Goal: Information Seeking & Learning: Learn about a topic

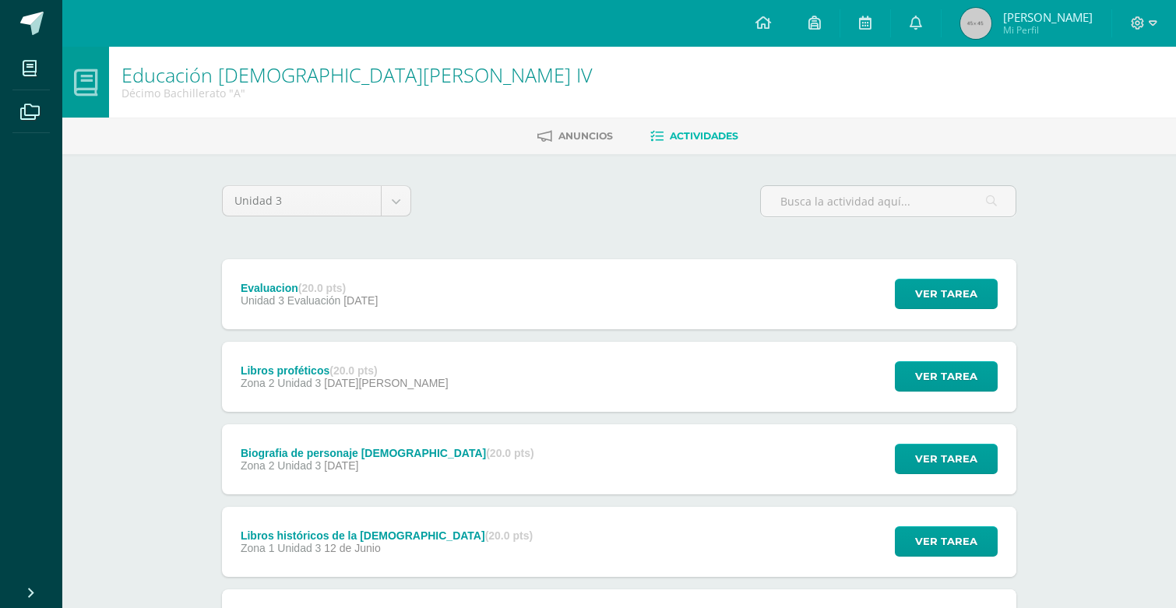
scroll to position [154, 0]
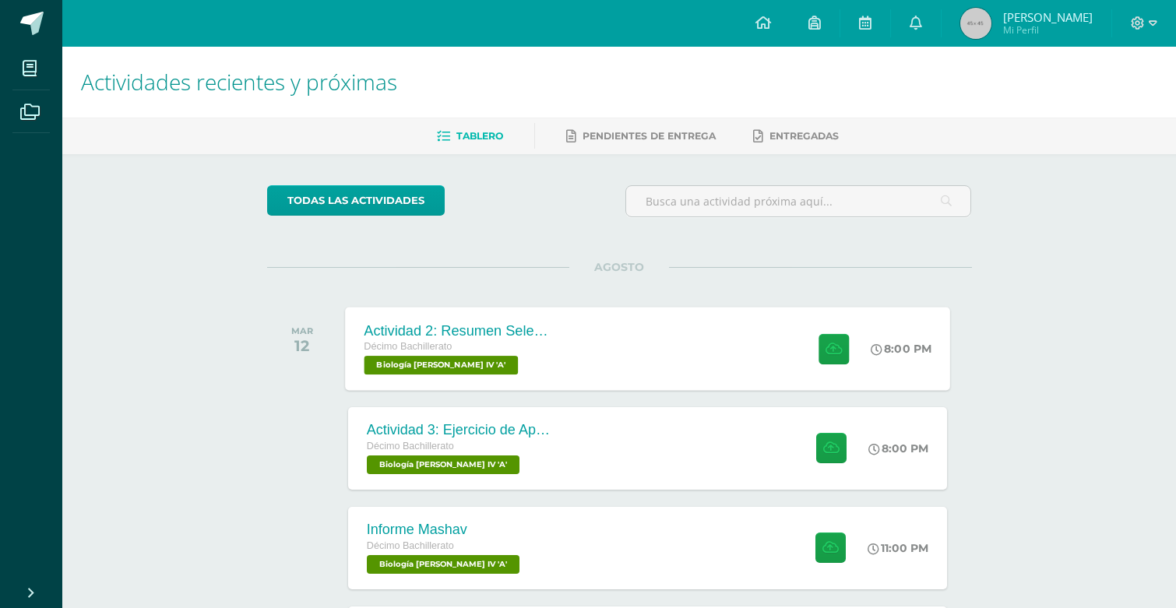
click at [589, 350] on div "Actividad 2: Resumen Selección Natural Décimo Bachillerato Biología [PERSON_NAM…" at bounding box center [647, 348] width 605 height 83
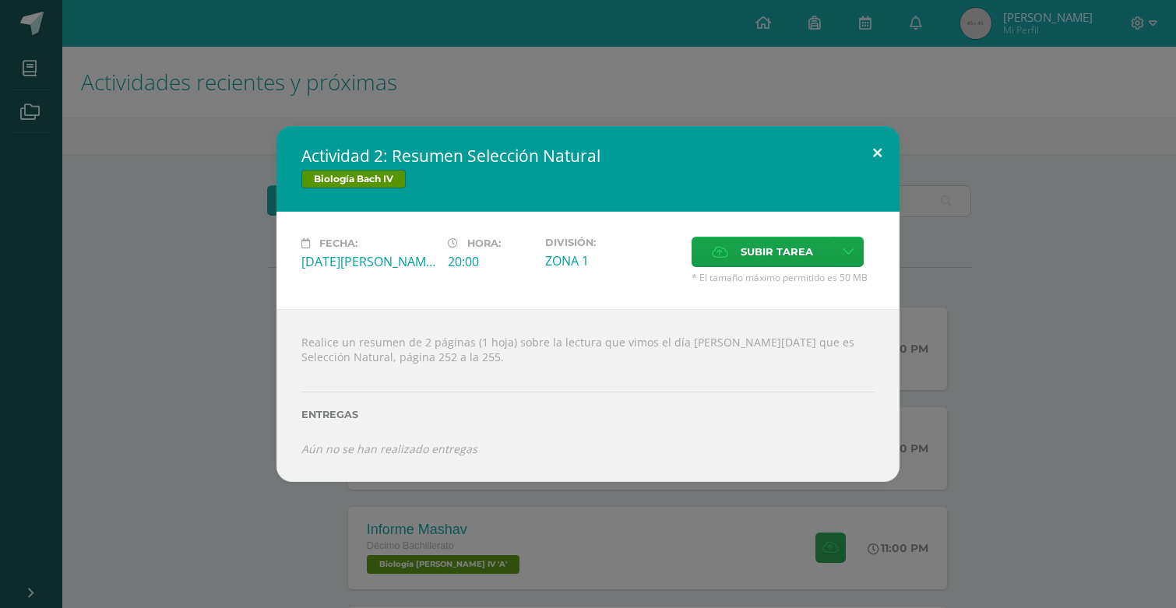
click at [879, 167] on button at bounding box center [877, 152] width 44 height 53
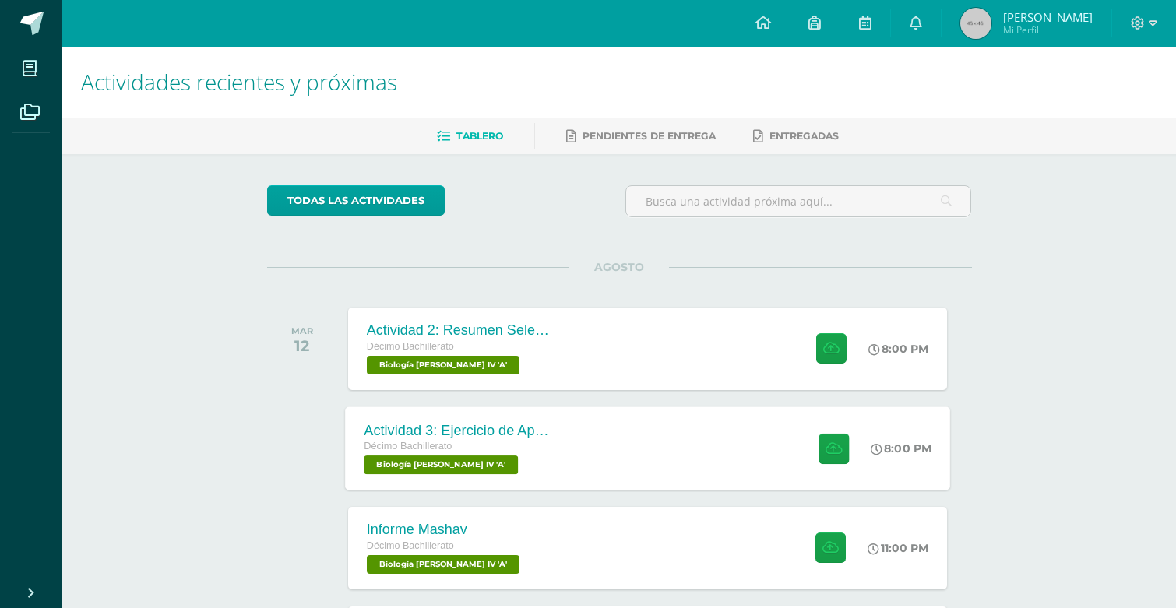
click at [603, 466] on div "Actividad 3: Ejercicio de Aprendizaje 16.2 Décimo Bachillerato Biología [PERSON…" at bounding box center [647, 447] width 605 height 83
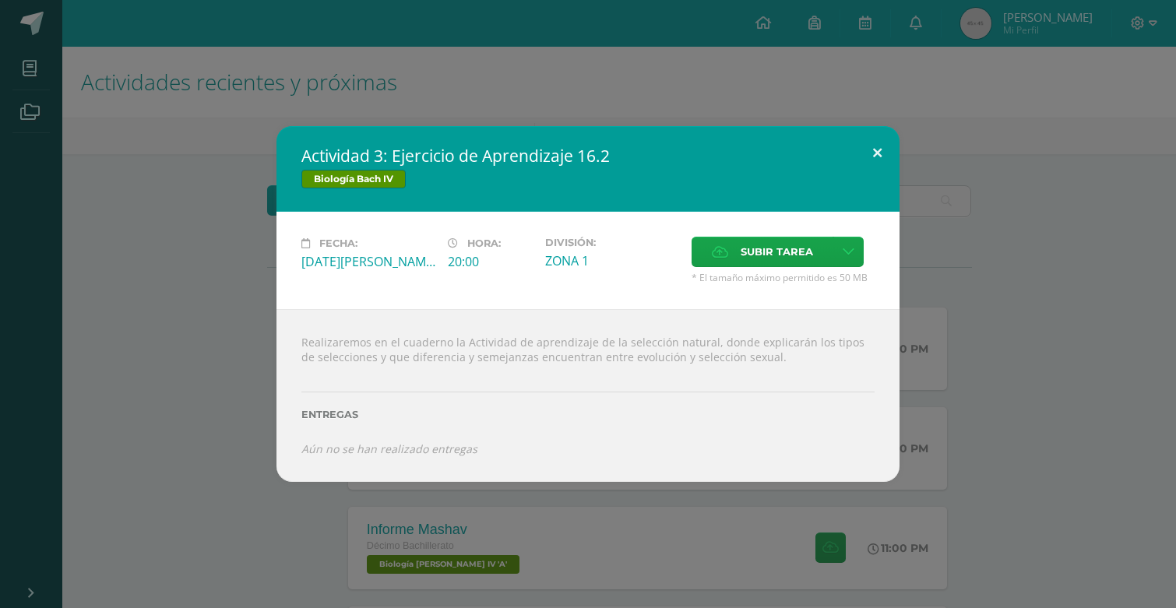
click at [878, 159] on button at bounding box center [877, 152] width 44 height 53
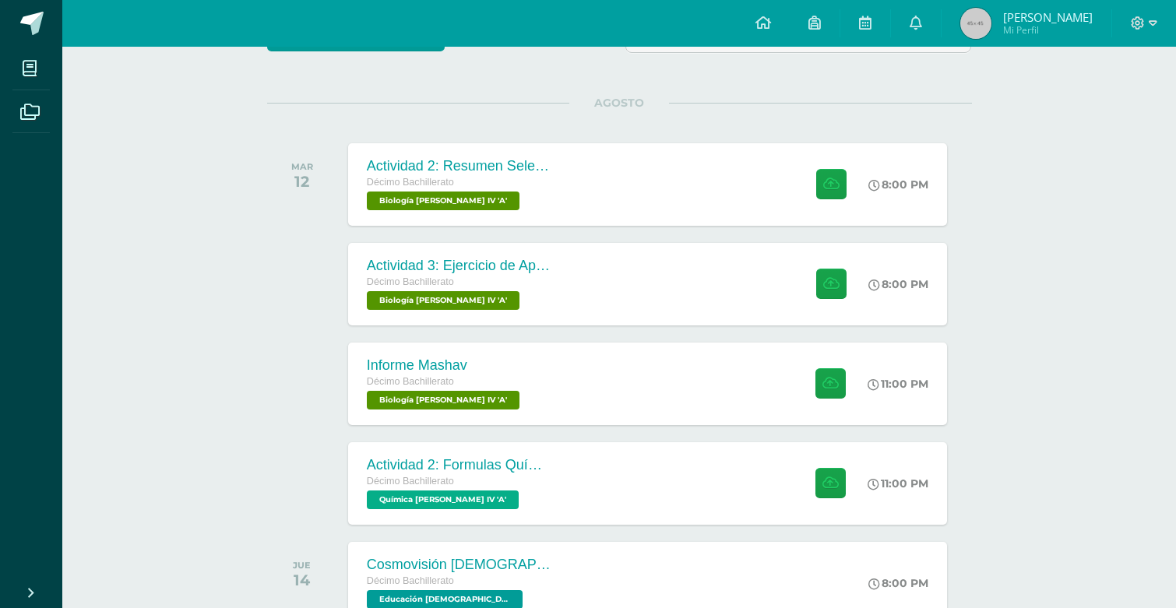
scroll to position [196, 0]
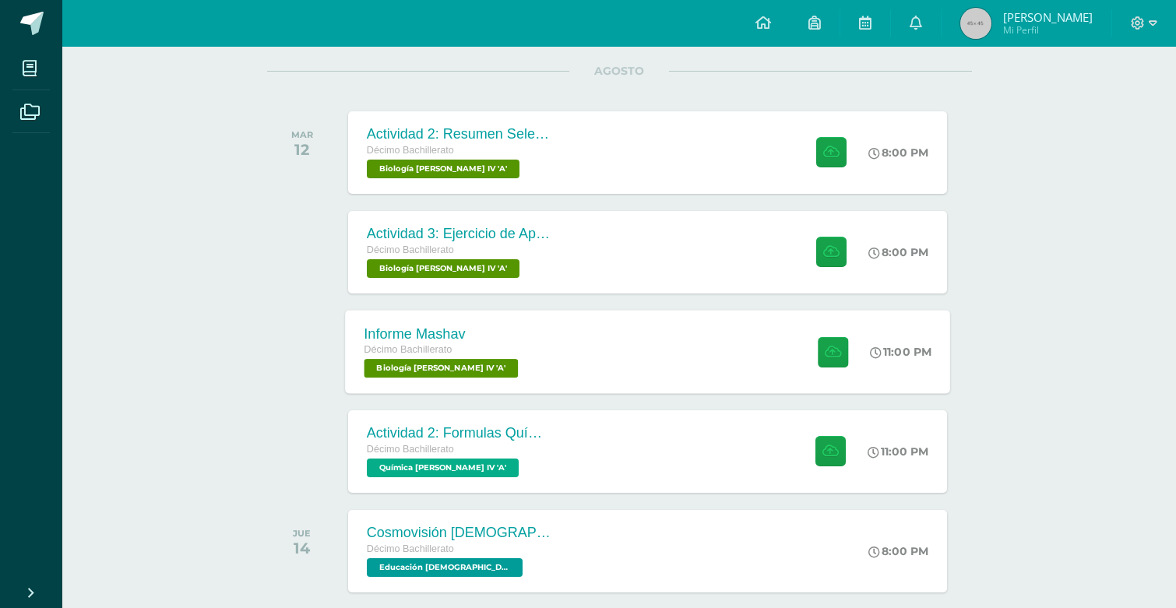
click at [625, 387] on div "Informe Mashav Décimo Bachillerato Biología [PERSON_NAME] IV 'A' 11:00 PM Infor…" at bounding box center [647, 351] width 605 height 83
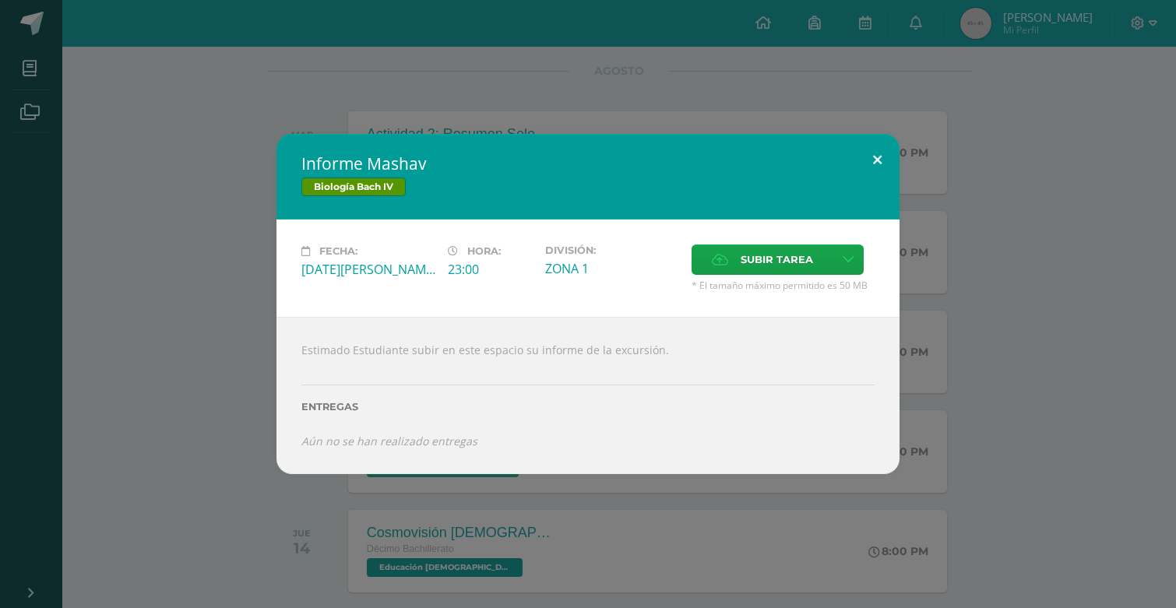
click at [882, 164] on button at bounding box center [877, 160] width 44 height 53
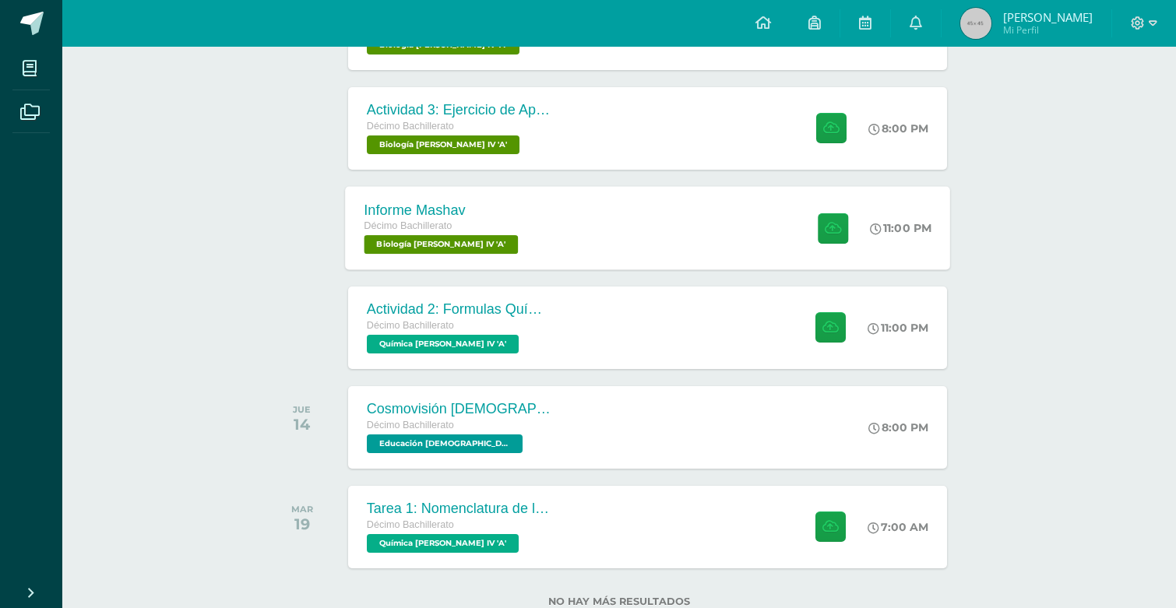
scroll to position [330, 0]
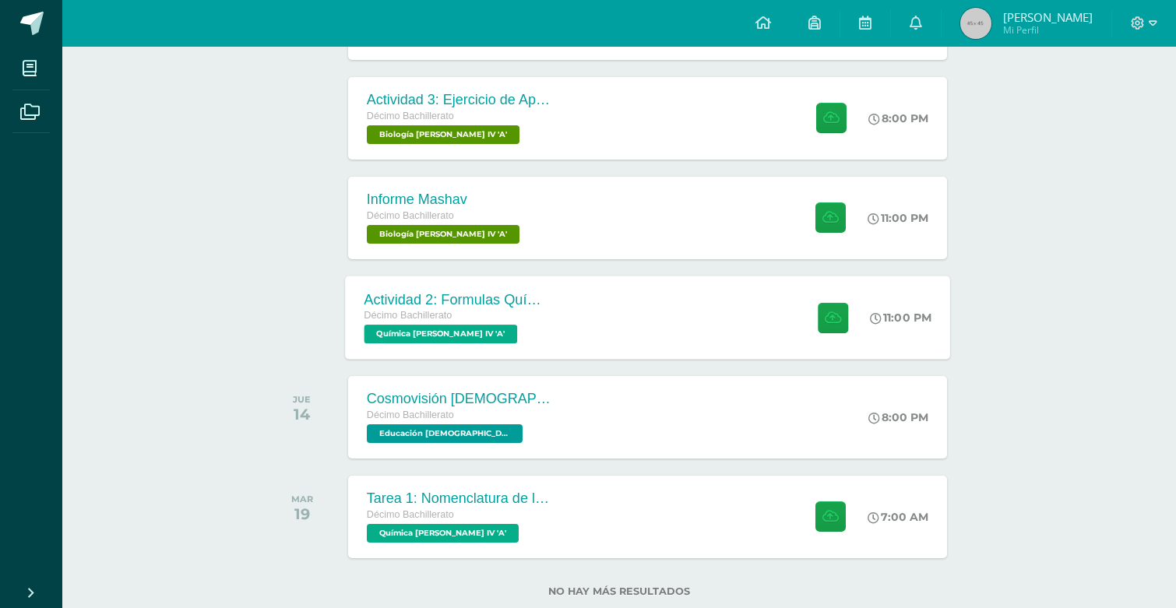
click at [597, 326] on div "Actividad 2: Formulas Químicas Décimo Bachillerato Química Bach IV 'A' 11:00 PM…" at bounding box center [647, 317] width 605 height 83
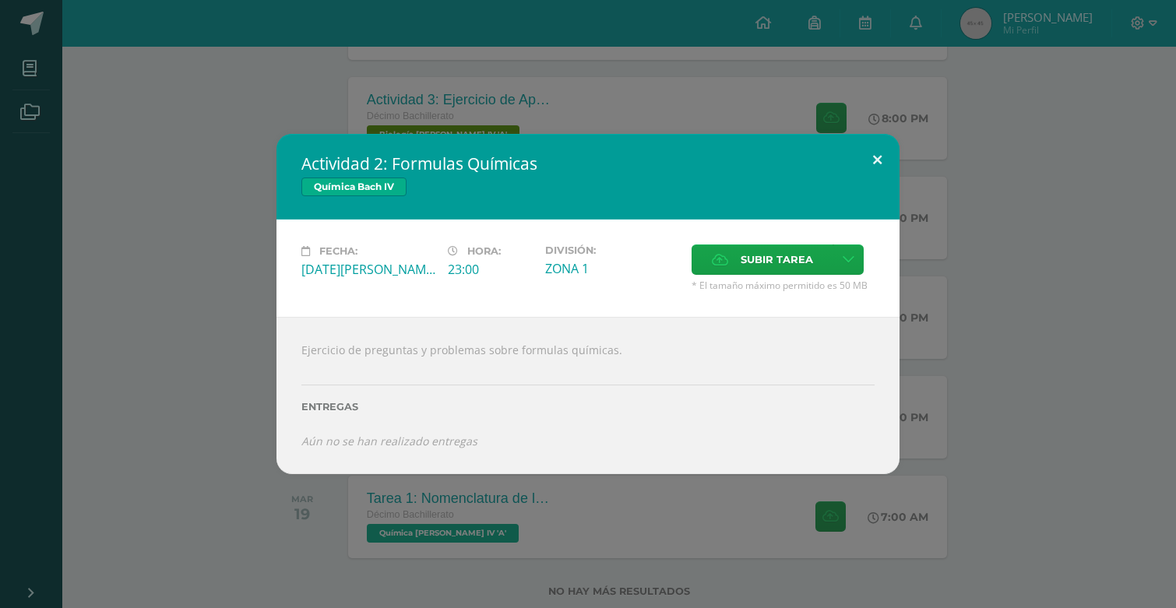
click at [878, 171] on button at bounding box center [877, 160] width 44 height 53
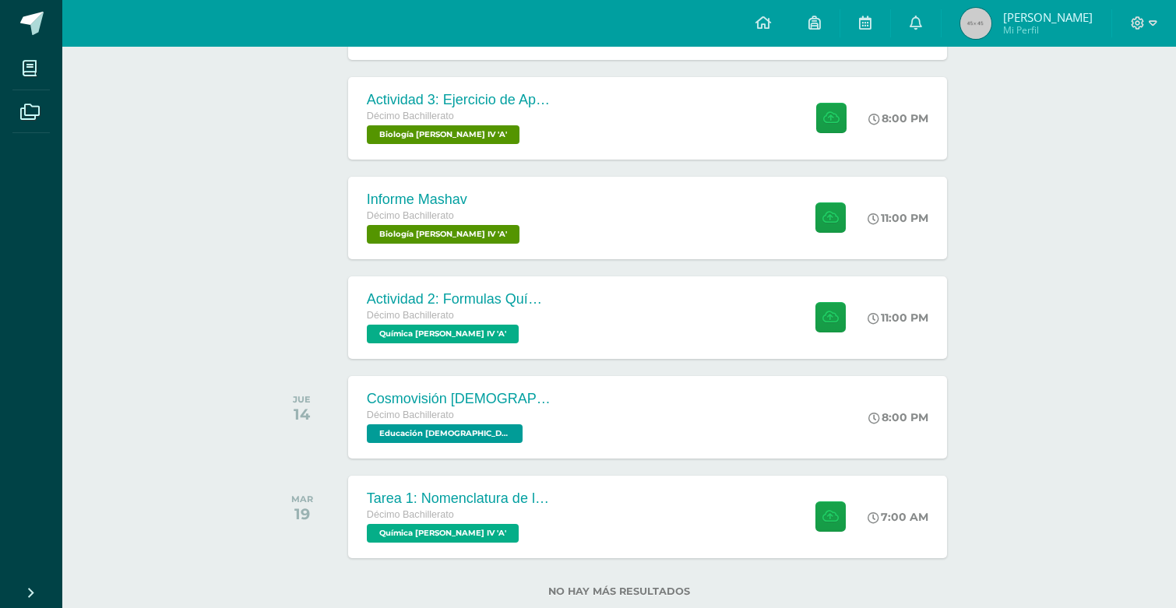
click at [704, 198] on div "Química Bach IV" at bounding box center [587, 200] width 515 height 20
click at [645, 235] on div "Informe Mashav Décimo Bachillerato Biología Bach IV 'A' 11:00 PM Informe Mashav…" at bounding box center [647, 217] width 605 height 83
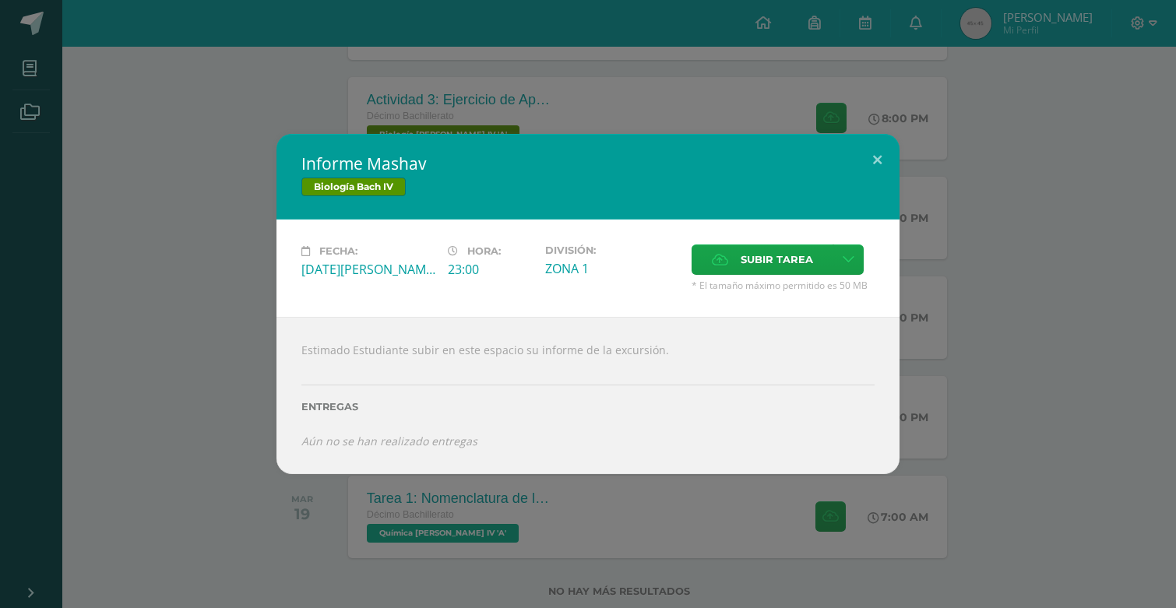
click at [378, 426] on div "Entregas" at bounding box center [587, 402] width 573 height 64
click at [405, 410] on label "Entregas" at bounding box center [587, 407] width 573 height 12
click at [872, 150] on button at bounding box center [877, 160] width 44 height 53
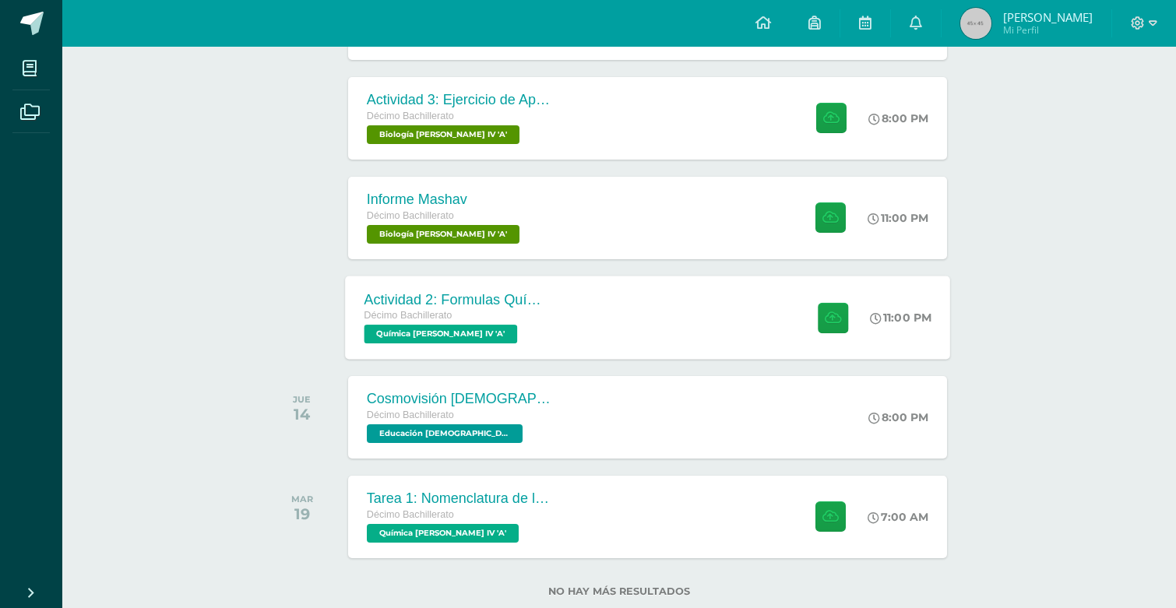
click at [684, 331] on div "Actividad 2: Formulas Químicas Décimo Bachillerato Química Bach IV 'A' 11:00 PM…" at bounding box center [647, 317] width 605 height 83
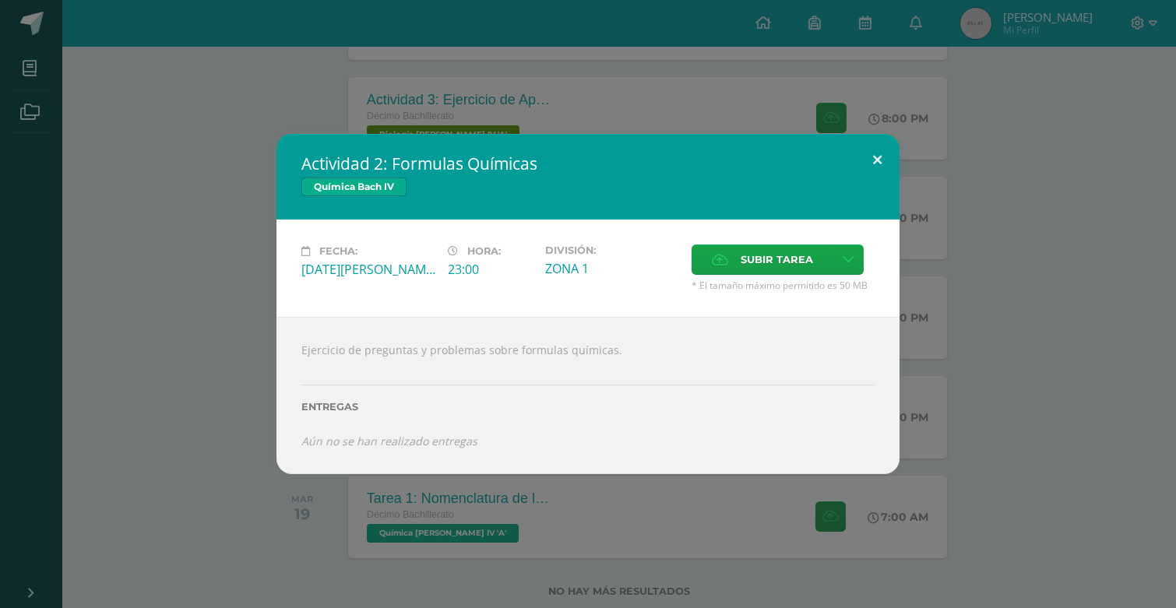
click at [867, 167] on button at bounding box center [877, 160] width 44 height 53
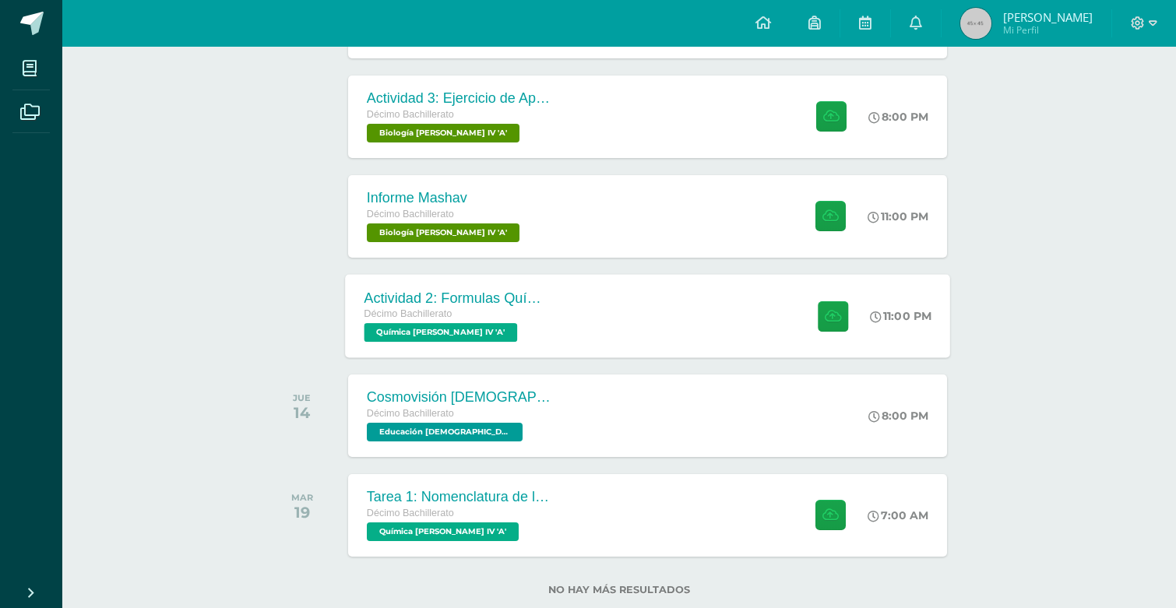
scroll to position [368, 0]
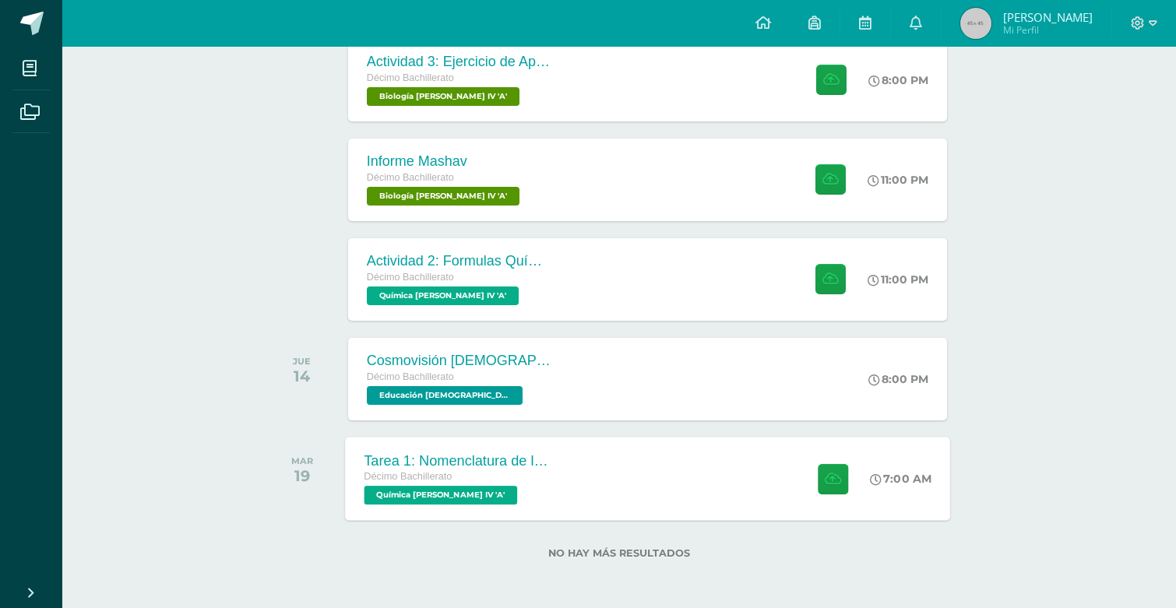
click at [611, 477] on div "Tarea 1: Nomenclatura de los Compuestos Décimo Bachillerato Química Bach IV 'A'…" at bounding box center [647, 478] width 605 height 83
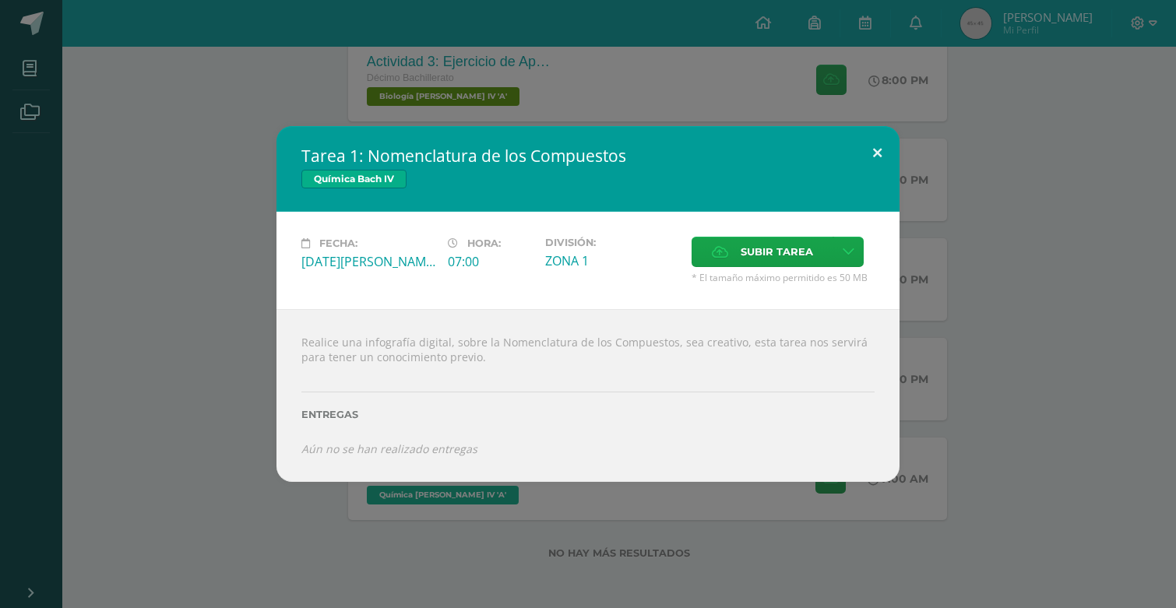
click at [868, 142] on button at bounding box center [877, 152] width 44 height 53
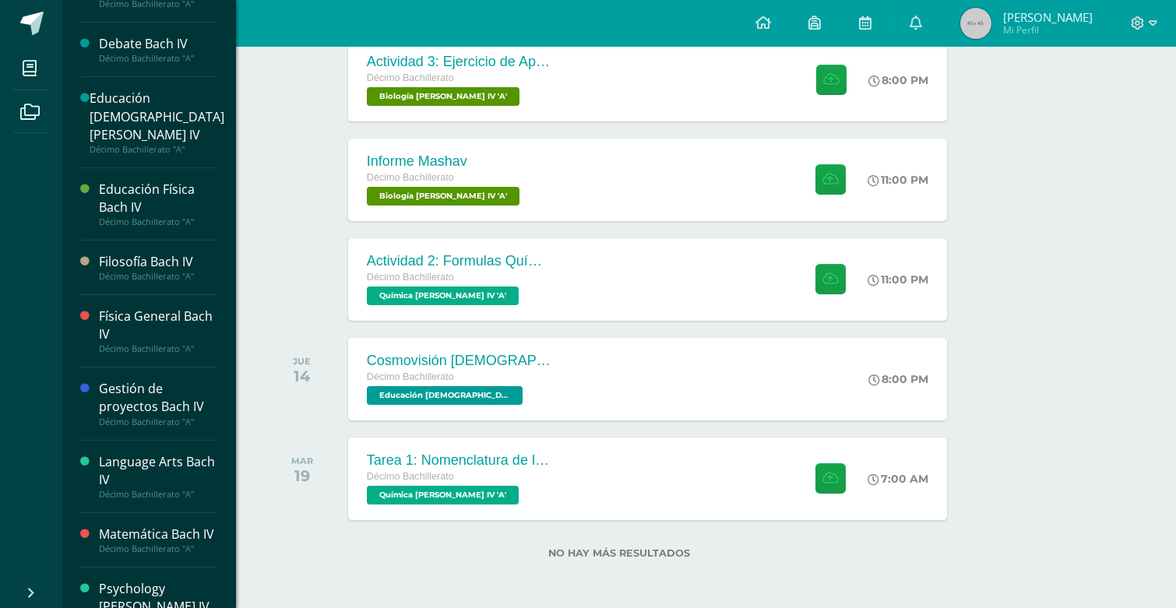
scroll to position [114, 0]
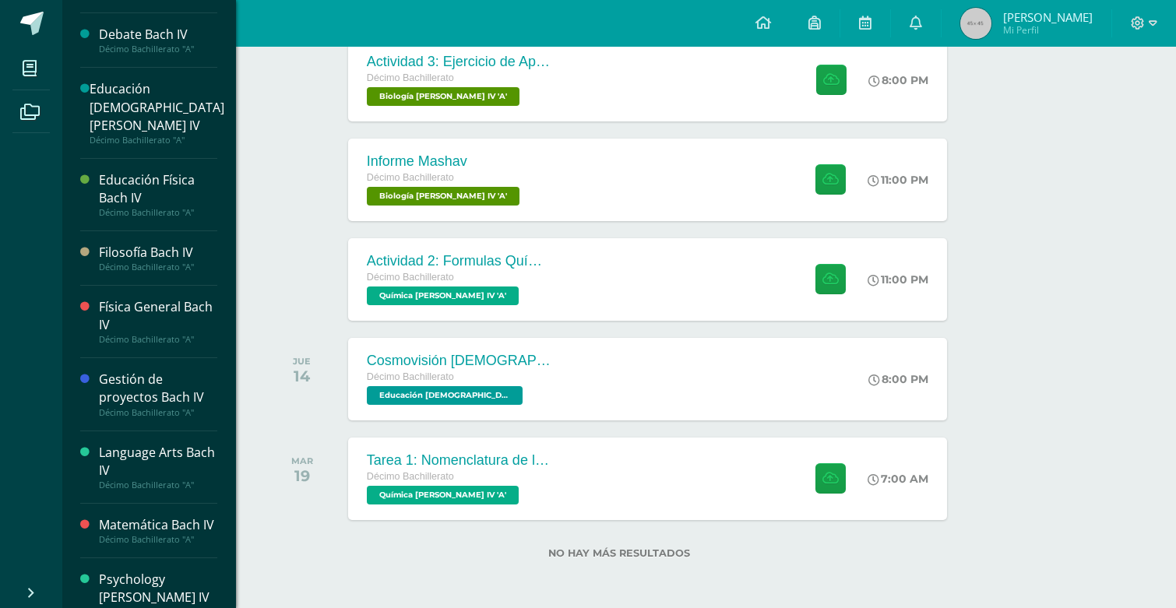
click at [121, 386] on div "Gestión de proyectos Bach IV" at bounding box center [158, 389] width 118 height 36
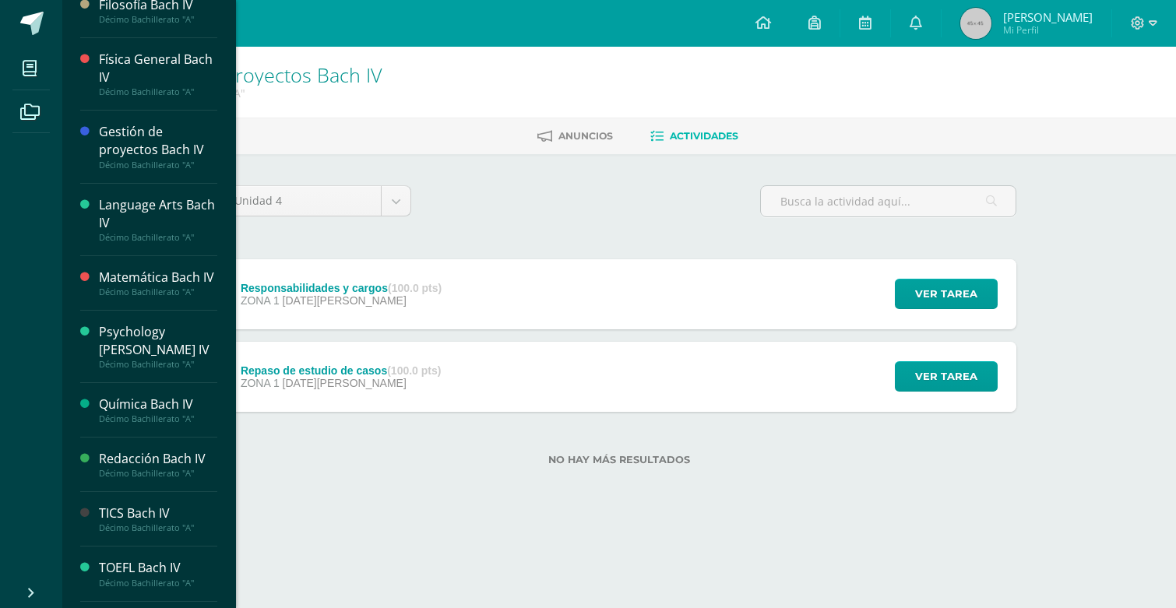
scroll to position [409, 0]
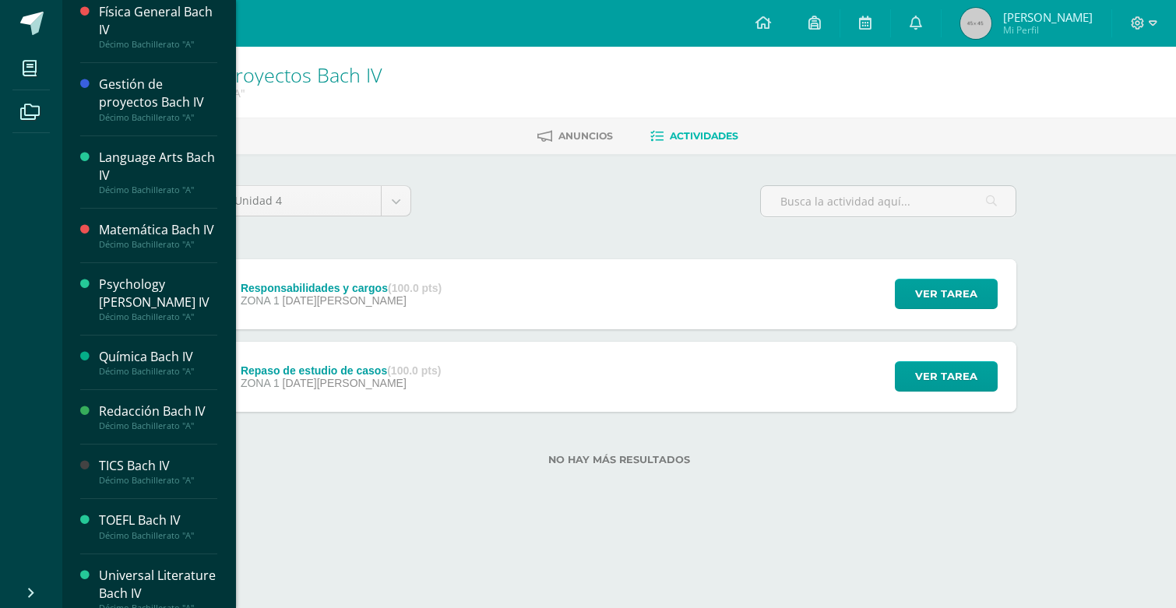
click at [146, 403] on div "Redacción Bach IV" at bounding box center [158, 412] width 118 height 18
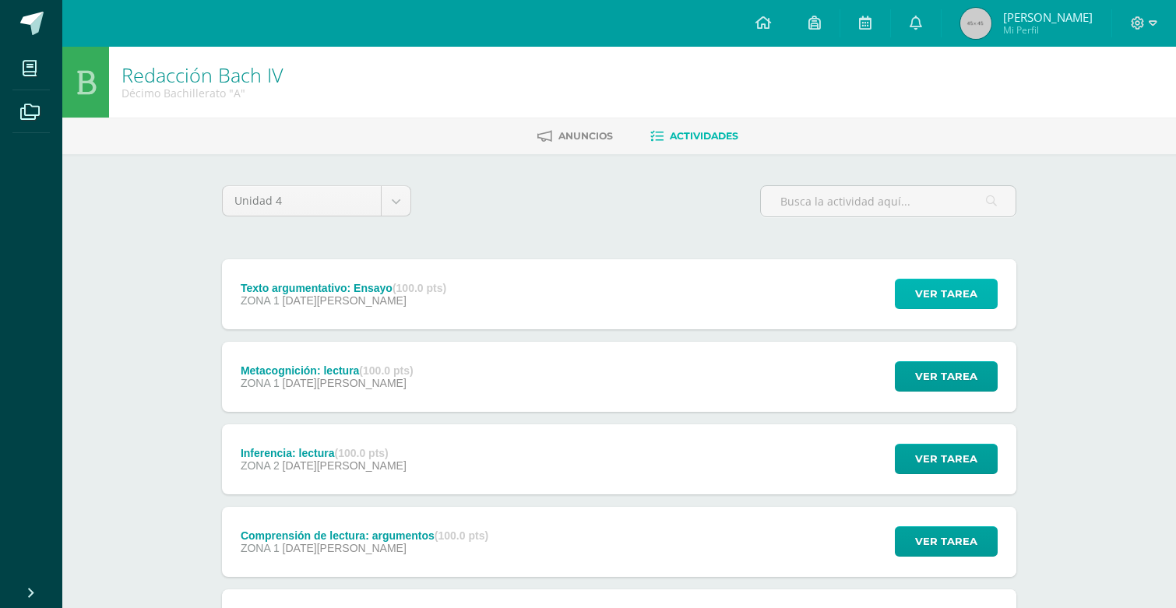
click at [940, 280] on span "Ver tarea" at bounding box center [946, 294] width 62 height 29
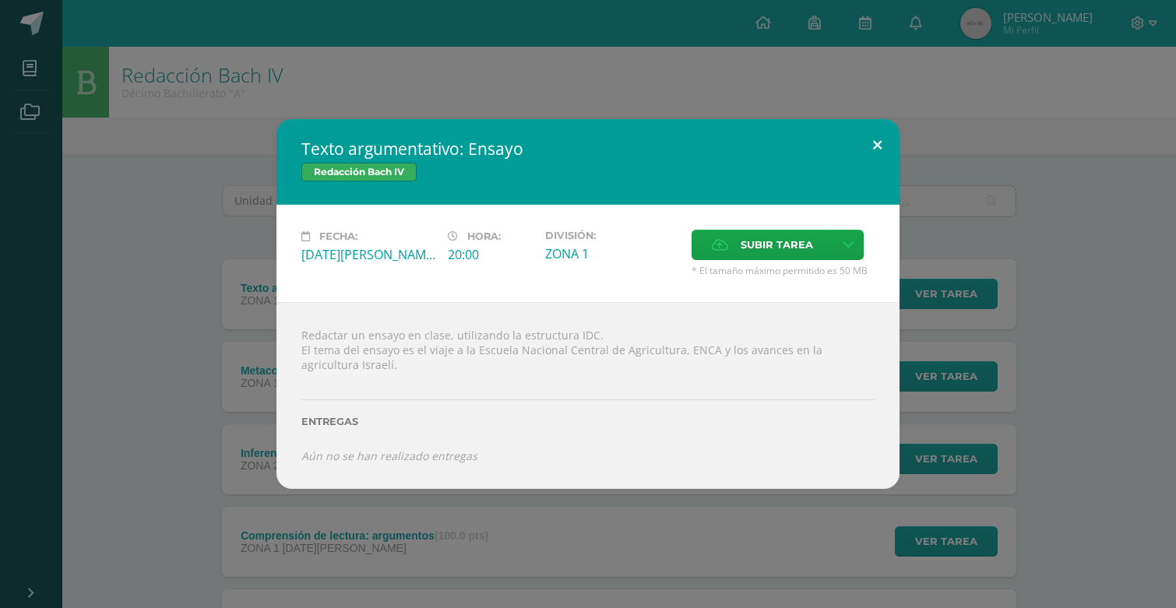
drag, startPoint x: 882, startPoint y: 146, endPoint x: 730, endPoint y: 188, distance: 157.8
click at [730, 186] on div "Texto argumentativo: Ensayo Redacción Bach IV Fecha: Lunes 11 de Agosto Hora: 2…" at bounding box center [587, 304] width 623 height 370
click at [875, 134] on button at bounding box center [877, 145] width 44 height 53
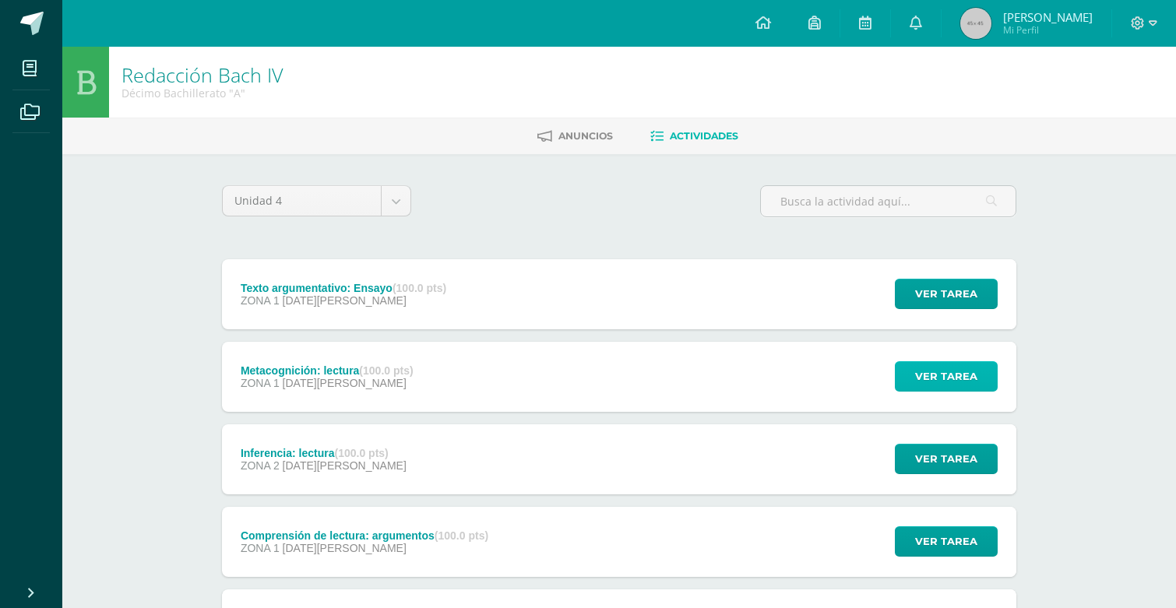
click at [966, 362] on span "Ver tarea" at bounding box center [946, 376] width 62 height 29
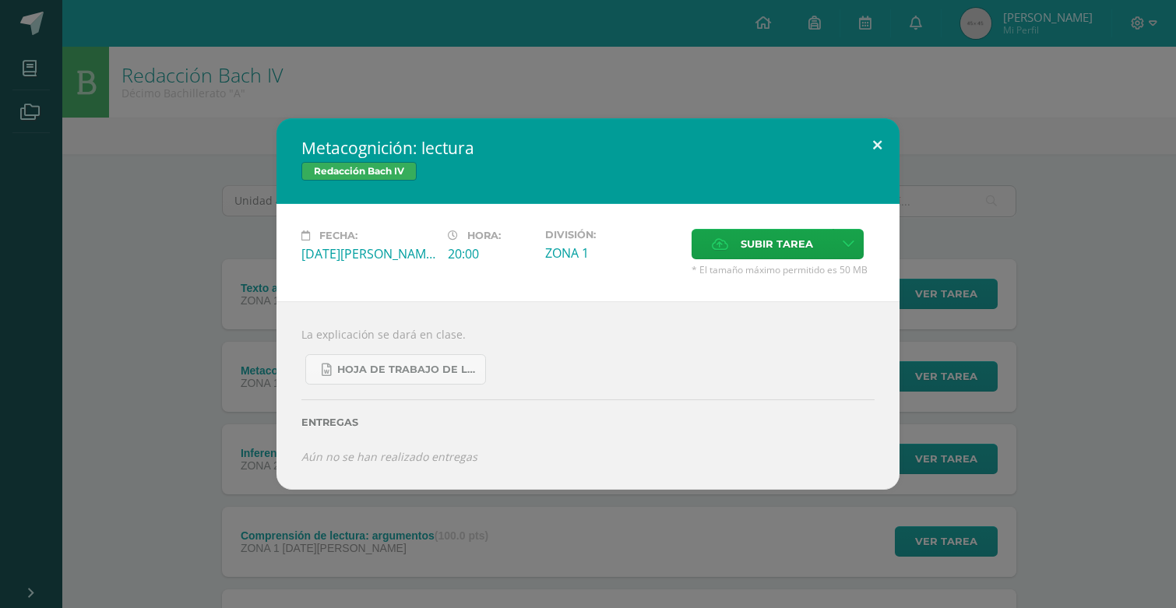
click at [874, 151] on button at bounding box center [877, 144] width 44 height 53
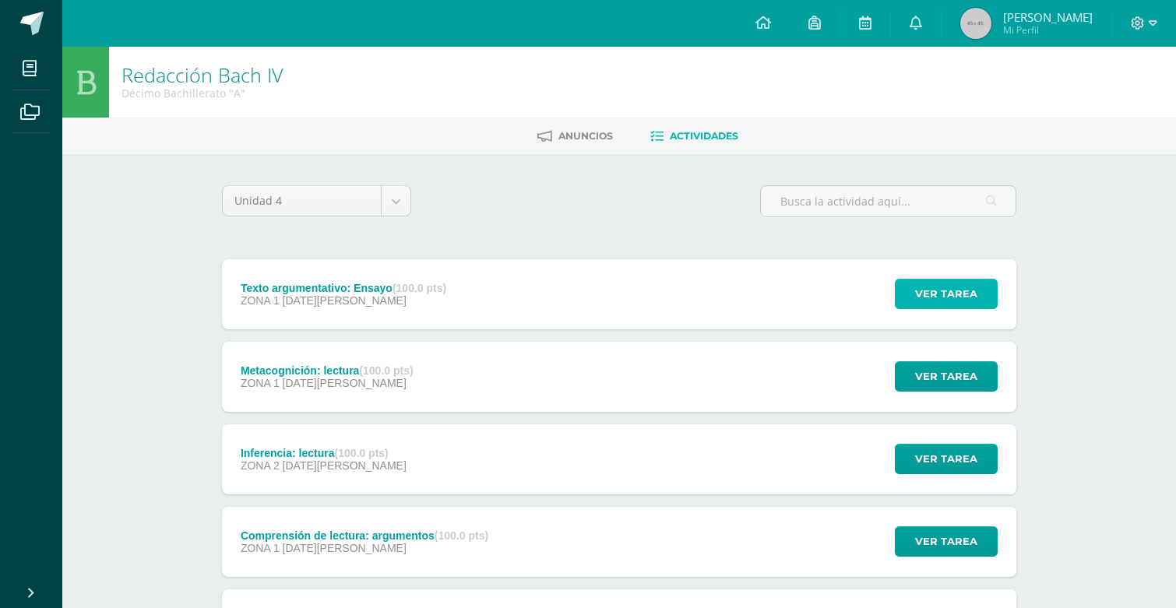
click at [920, 305] on span "Ver tarea" at bounding box center [946, 294] width 62 height 29
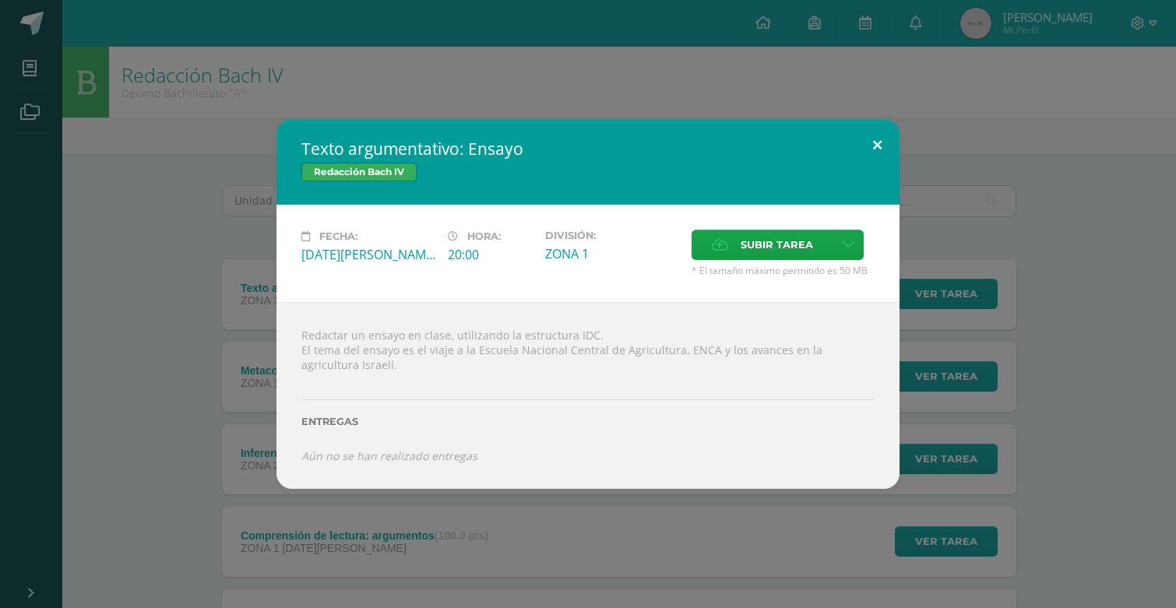
click at [879, 151] on button at bounding box center [877, 145] width 44 height 53
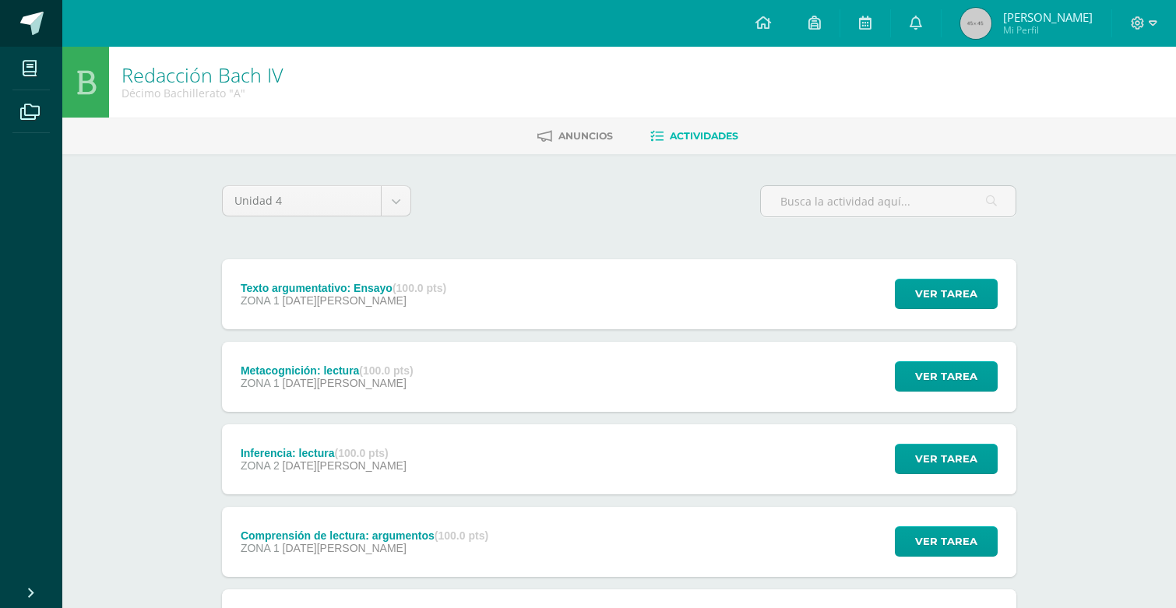
click at [42, 41] on link at bounding box center [31, 23] width 62 height 47
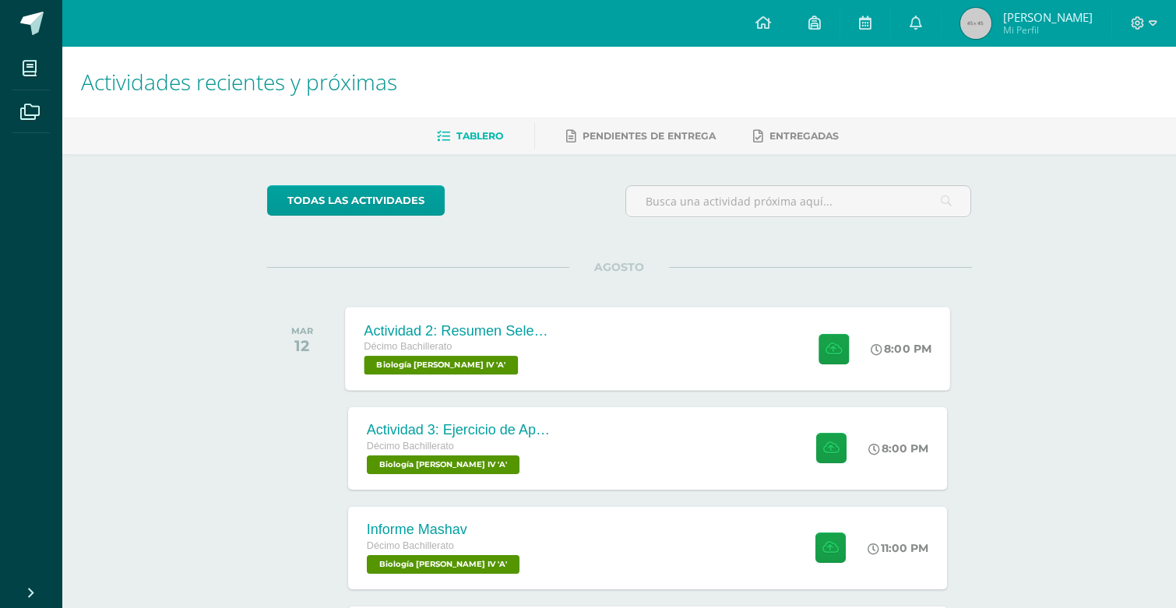
click at [511, 366] on div "Décimo Bachillerato Biología [PERSON_NAME] IV 'A'" at bounding box center [458, 357] width 188 height 36
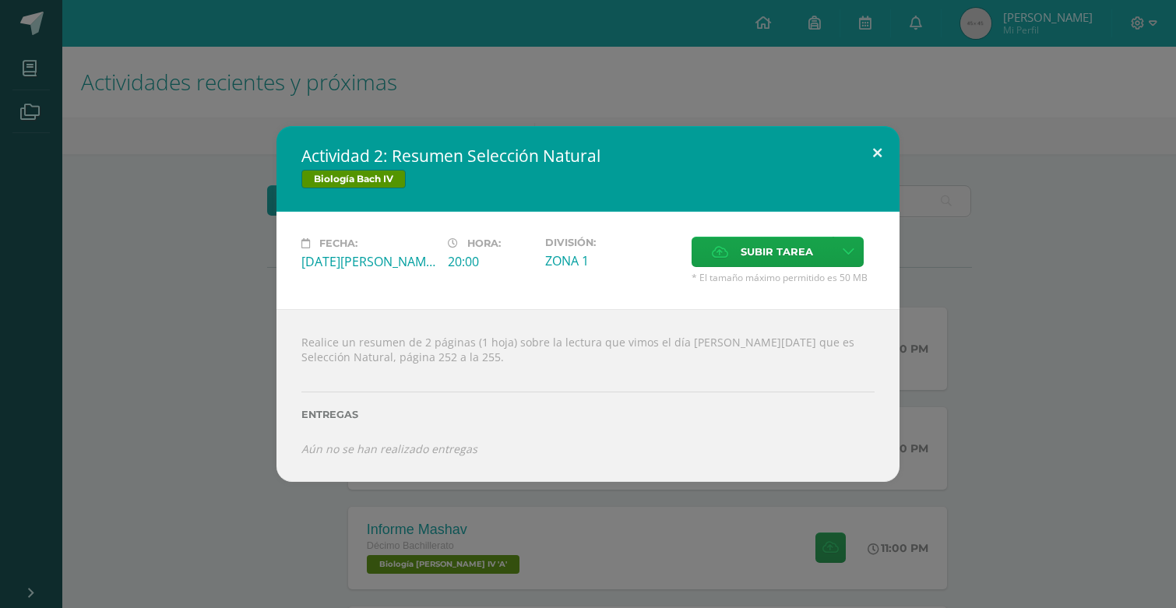
click at [899, 136] on button at bounding box center [877, 152] width 44 height 53
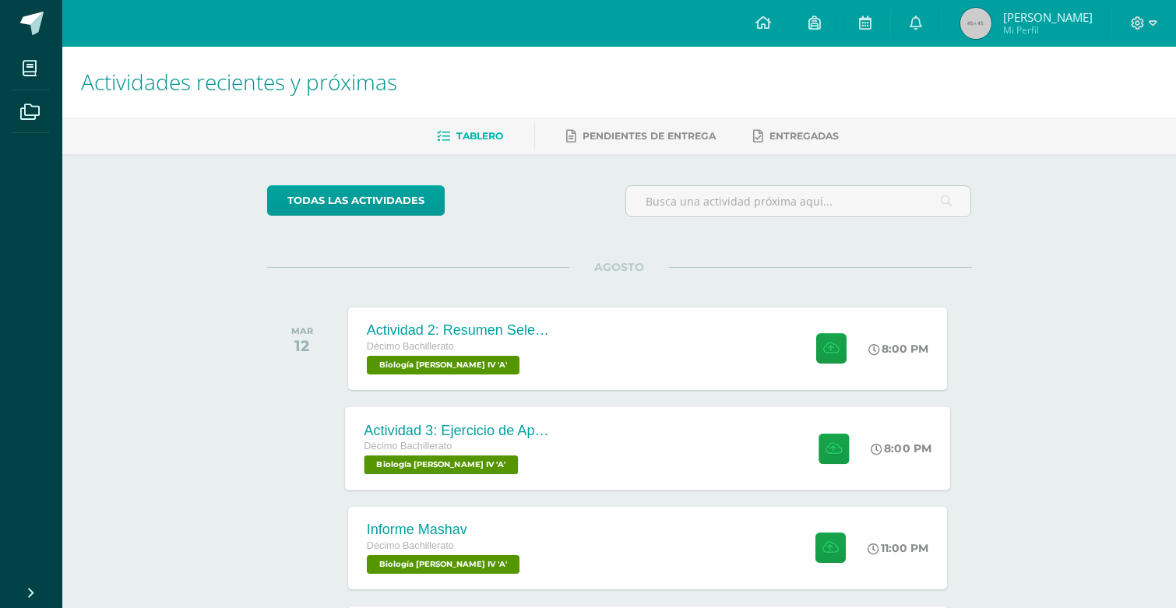
click at [585, 441] on div "Actividad 3: Ejercicio de Aprendizaje 16.2 Décimo Bachillerato Biología Bach IV…" at bounding box center [647, 447] width 605 height 83
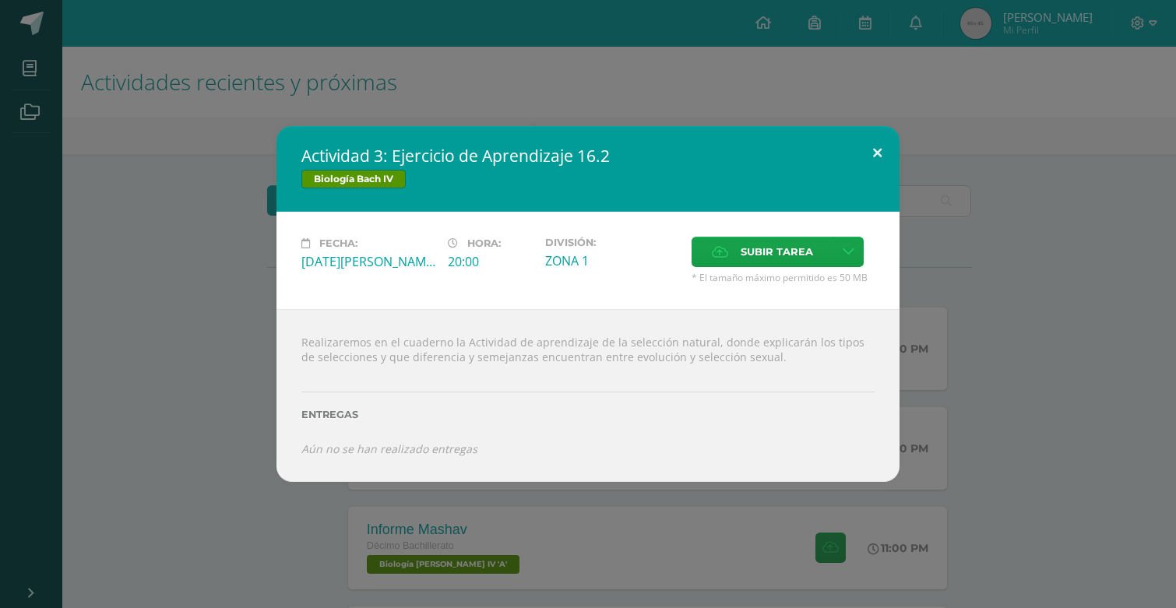
click at [881, 150] on button at bounding box center [877, 152] width 44 height 53
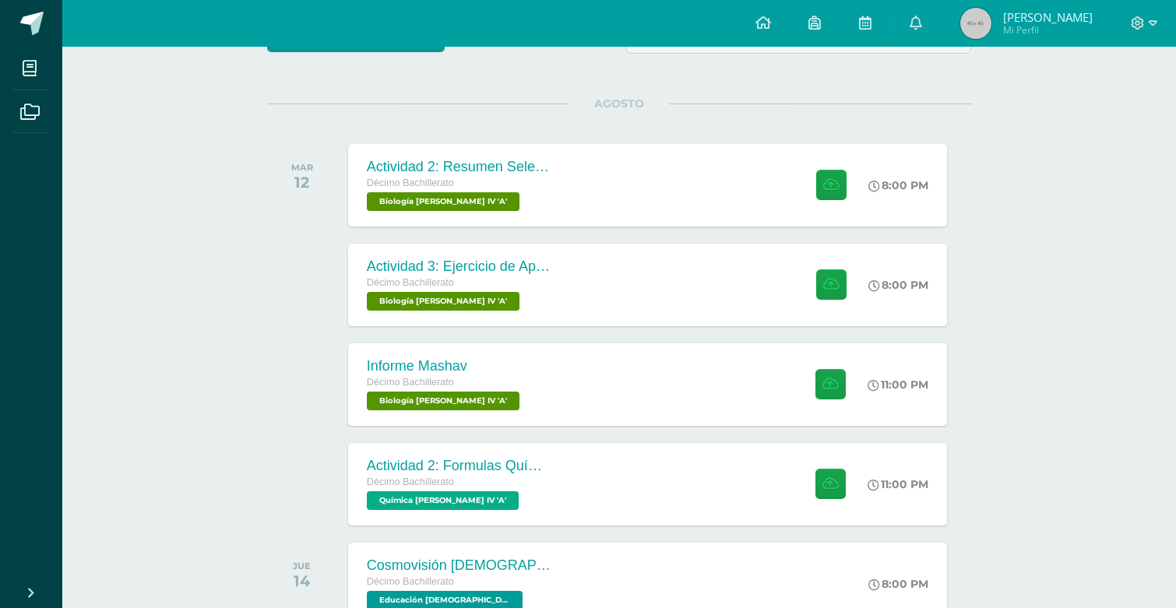
scroll to position [172, 0]
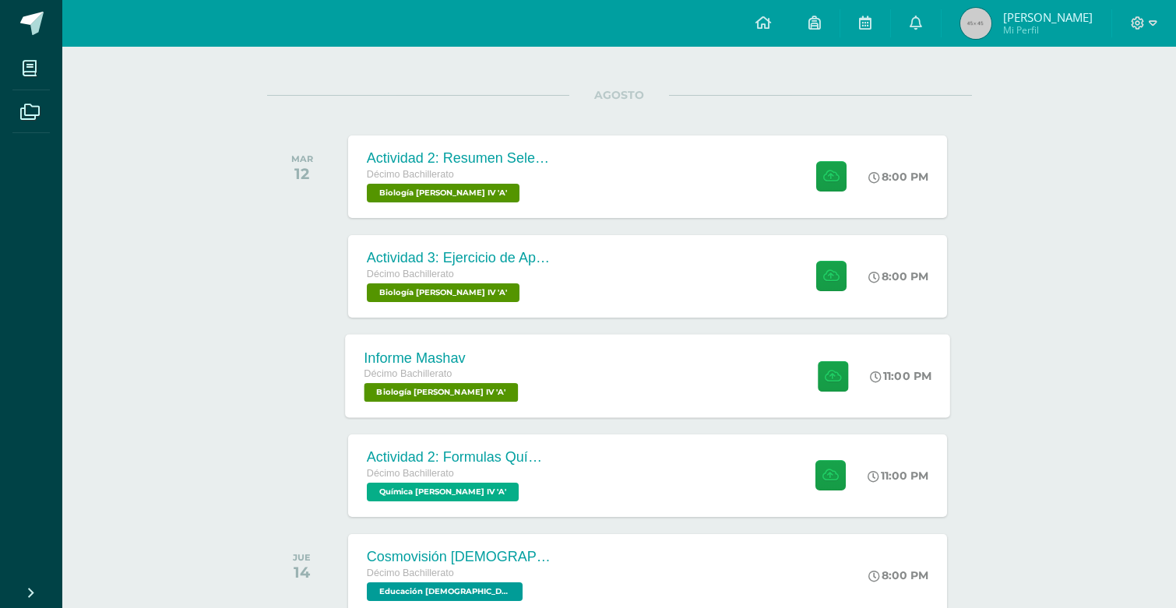
click at [649, 373] on div "Informe Mashav Décimo Bachillerato Biología Bach IV 'A' 11:00 PM Informe Mashav…" at bounding box center [647, 375] width 605 height 83
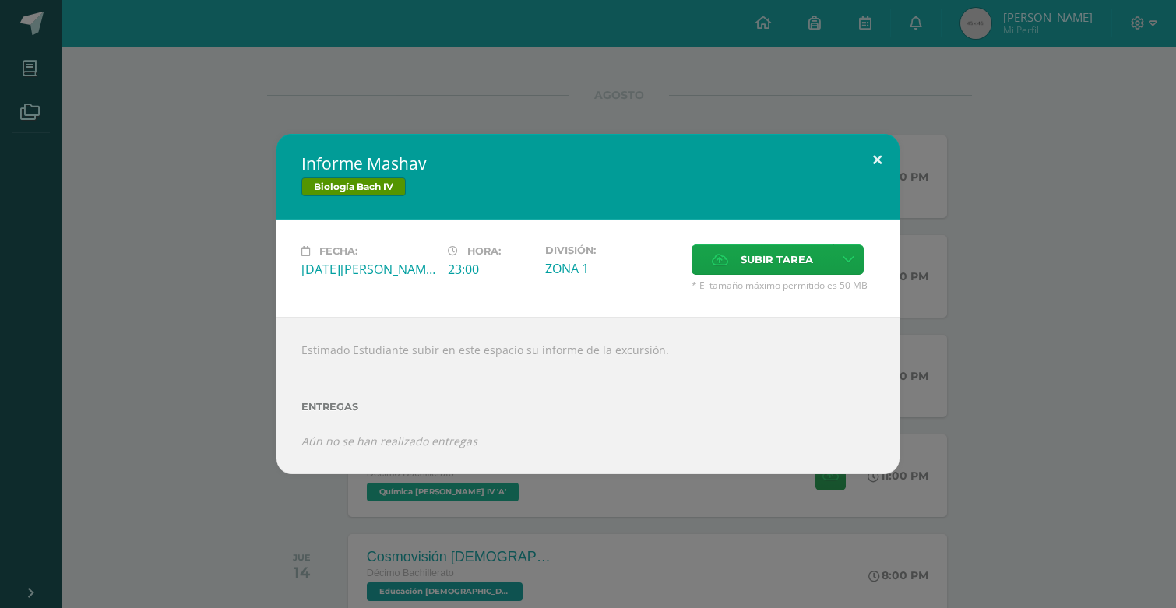
click at [862, 158] on button at bounding box center [877, 160] width 44 height 53
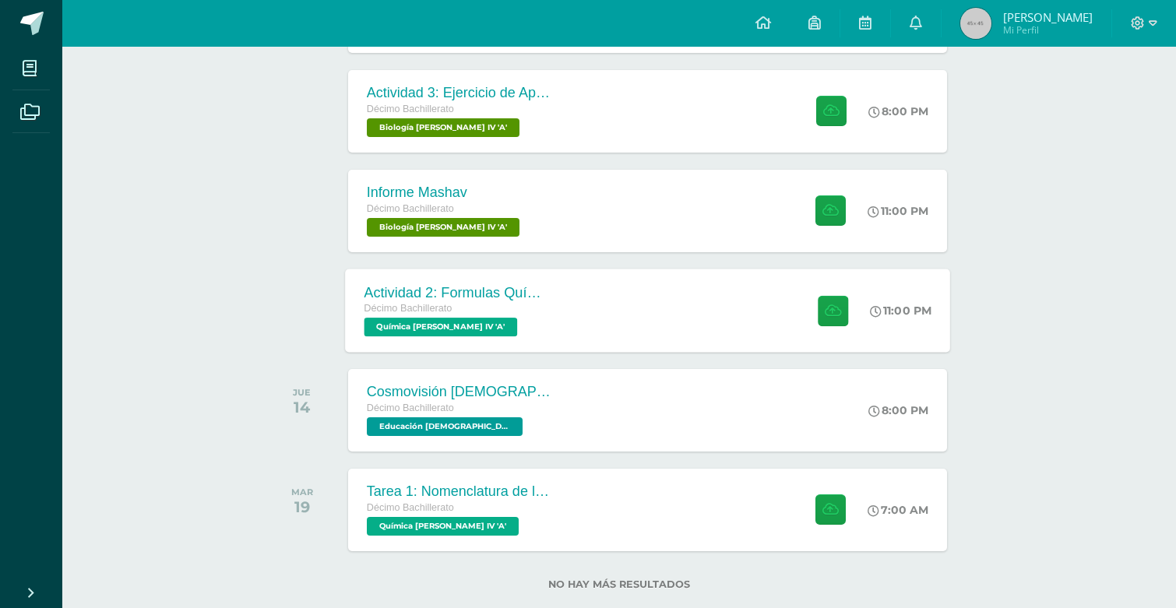
scroll to position [368, 0]
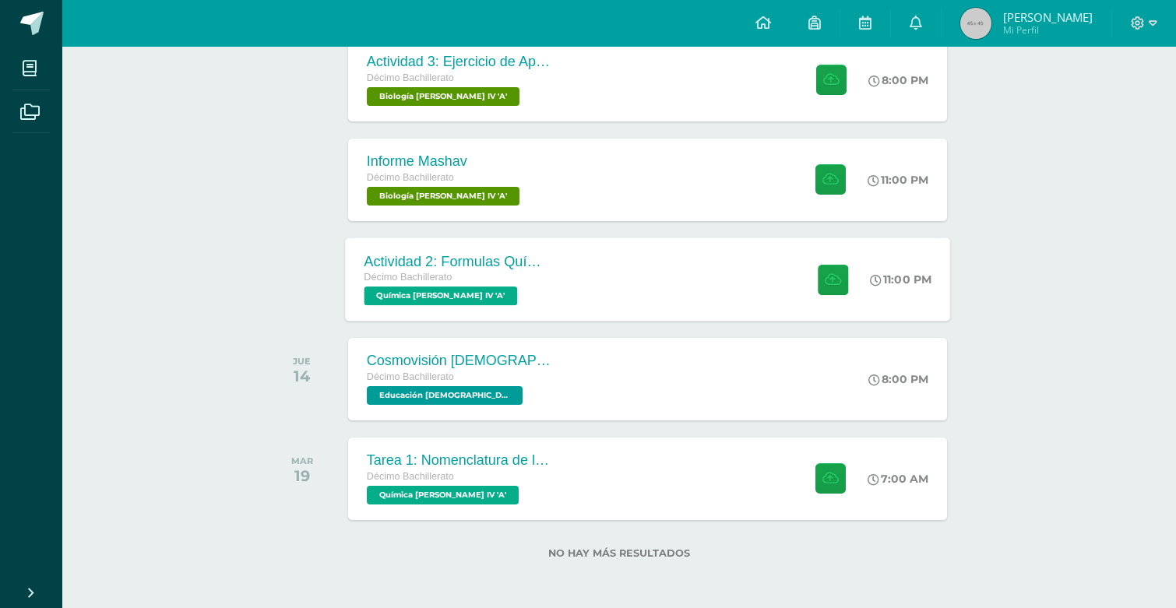
click at [562, 261] on div "Actividad 2: Formulas Químicas Décimo Bachillerato Química Bach IV 'A'" at bounding box center [458, 278] width 227 height 83
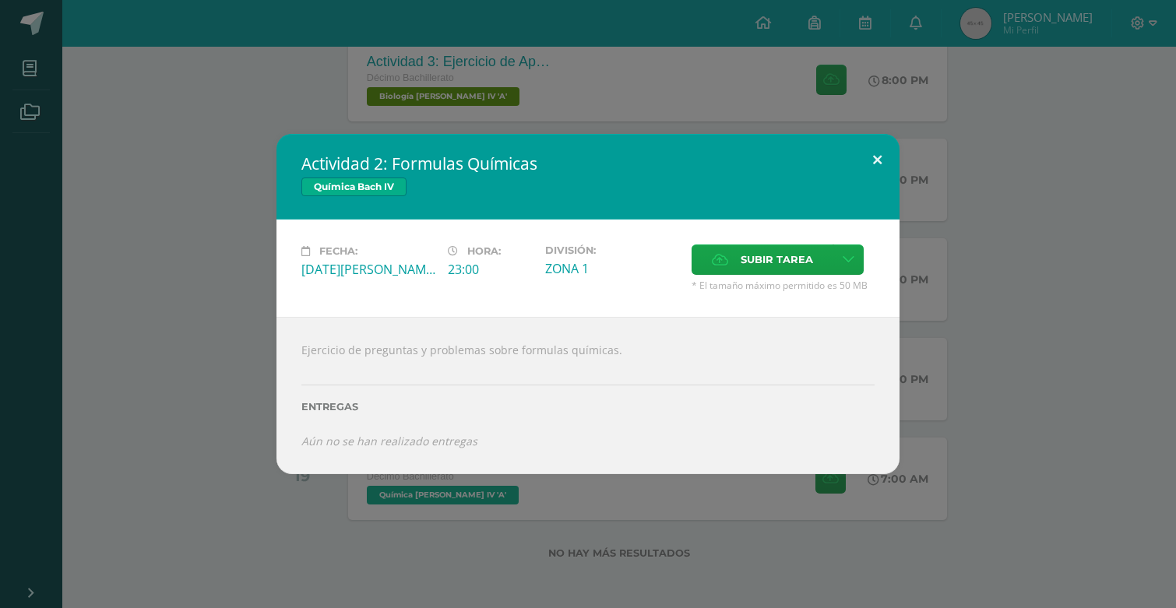
click at [878, 160] on button at bounding box center [877, 160] width 44 height 53
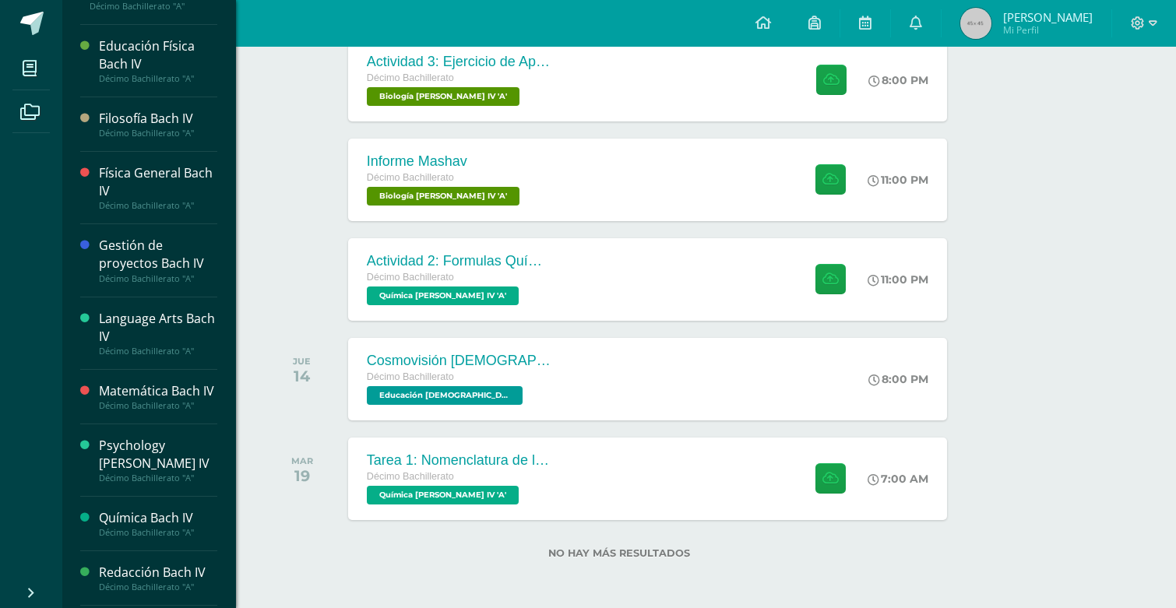
scroll to position [248, 0]
click at [151, 563] on div "Redacción Bach IV" at bounding box center [158, 572] width 118 height 18
